Goal: Task Accomplishment & Management: Manage account settings

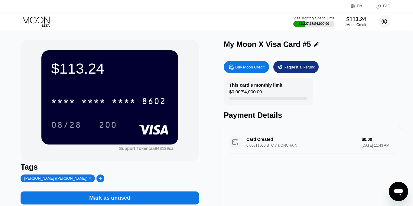
click at [383, 23] on circle at bounding box center [384, 21] width 12 height 12
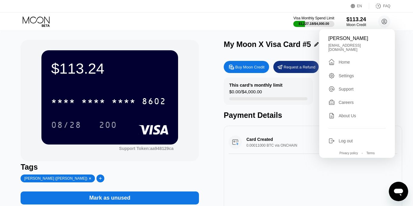
click at [345, 60] on div "Home" at bounding box center [344, 62] width 11 height 5
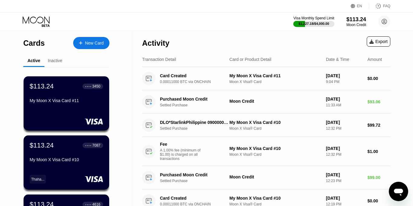
click at [52, 62] on div "Inactive" at bounding box center [55, 60] width 15 height 5
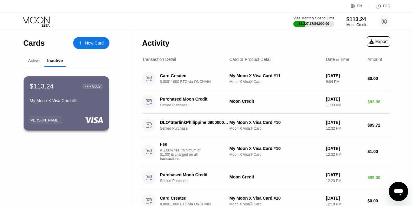
click at [33, 61] on div "Active" at bounding box center [33, 60] width 11 height 5
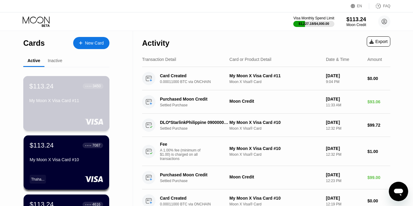
click at [76, 107] on div "$113.24 ● ● ● ● 3450 My Moon X Visa Card #11" at bounding box center [66, 103] width 87 height 55
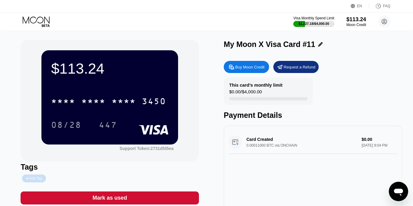
click at [34, 177] on div "Add Tag" at bounding box center [34, 178] width 16 height 4
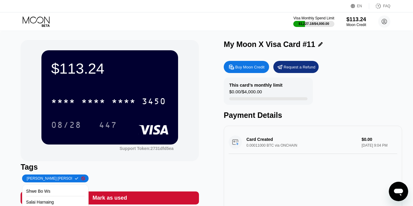
type input "[PERSON_NAME] [PERSON_NAME]"
click at [75, 179] on icon at bounding box center [76, 178] width 3 height 2
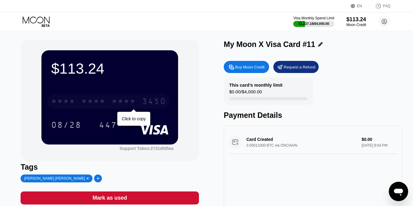
click at [61, 99] on div "* * * *" at bounding box center [63, 102] width 24 height 10
